Goal: Task Accomplishment & Management: Complete application form

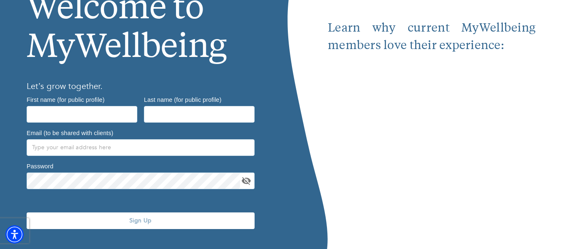
scroll to position [81, 0]
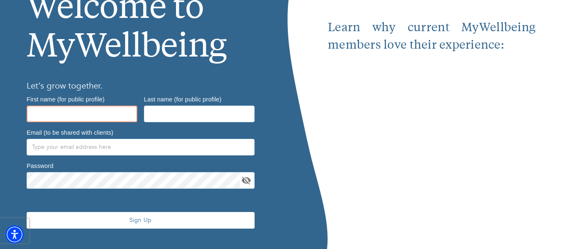
click at [95, 116] on input "text" at bounding box center [82, 114] width 111 height 17
type input "[PERSON_NAME]"
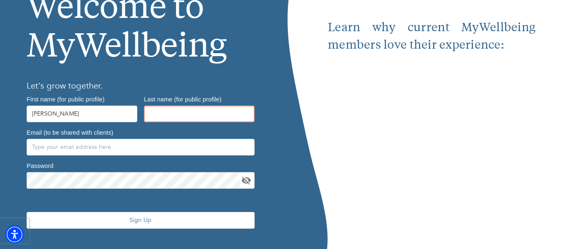
type input "[PERSON_NAME]"
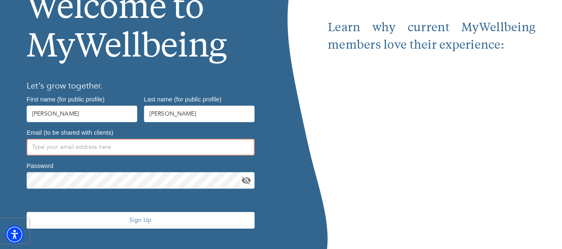
type input "[EMAIL_ADDRESS][DOMAIN_NAME]"
drag, startPoint x: 109, startPoint y: 150, endPoint x: 4, endPoint y: 161, distance: 104.9
click at [4, 161] on div "Welcome to MyWellbeing Let’s grow together. First name (for public profile) [PE…" at bounding box center [140, 107] width 281 height 315
type input "[EMAIL_ADDRESS][DOMAIN_NAME]"
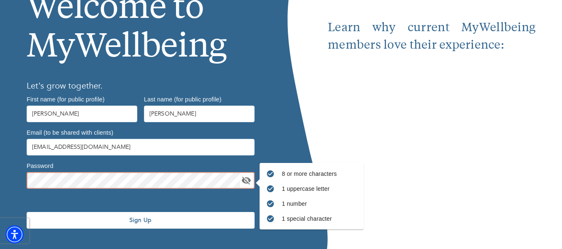
scroll to position [97, 0]
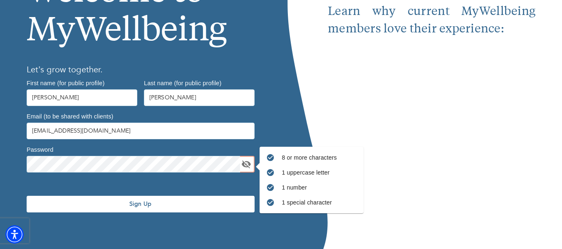
click at [147, 198] on button "Sign Up" at bounding box center [141, 204] width 228 height 17
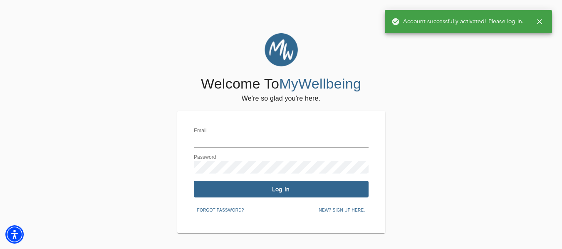
type input "[EMAIL_ADDRESS][DOMAIN_NAME]"
click at [292, 186] on span "Log In" at bounding box center [281, 189] width 168 height 8
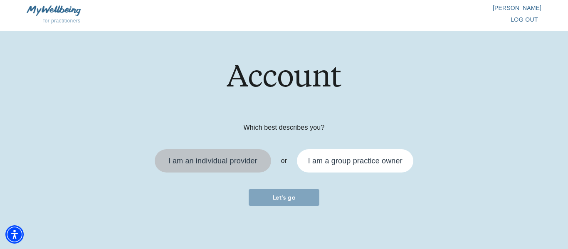
click at [207, 160] on div "I am an individual provider" at bounding box center [212, 160] width 89 height 7
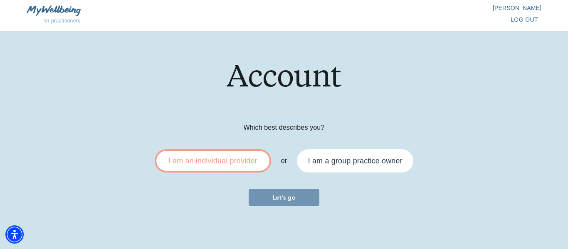
click at [288, 196] on span "Let's go" at bounding box center [284, 198] width 64 height 8
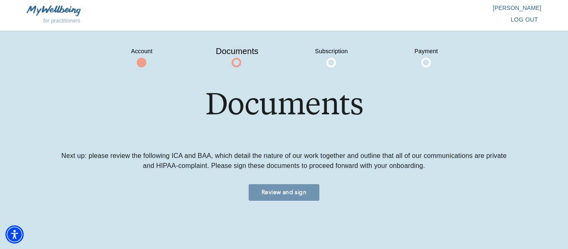
click at [288, 196] on span "Review and sign" at bounding box center [284, 192] width 64 height 8
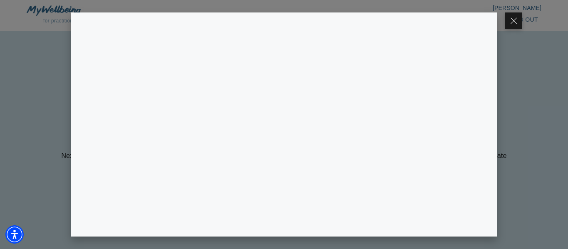
click at [33, 53] on div at bounding box center [284, 124] width 568 height 249
